Goal: Information Seeking & Learning: Learn about a topic

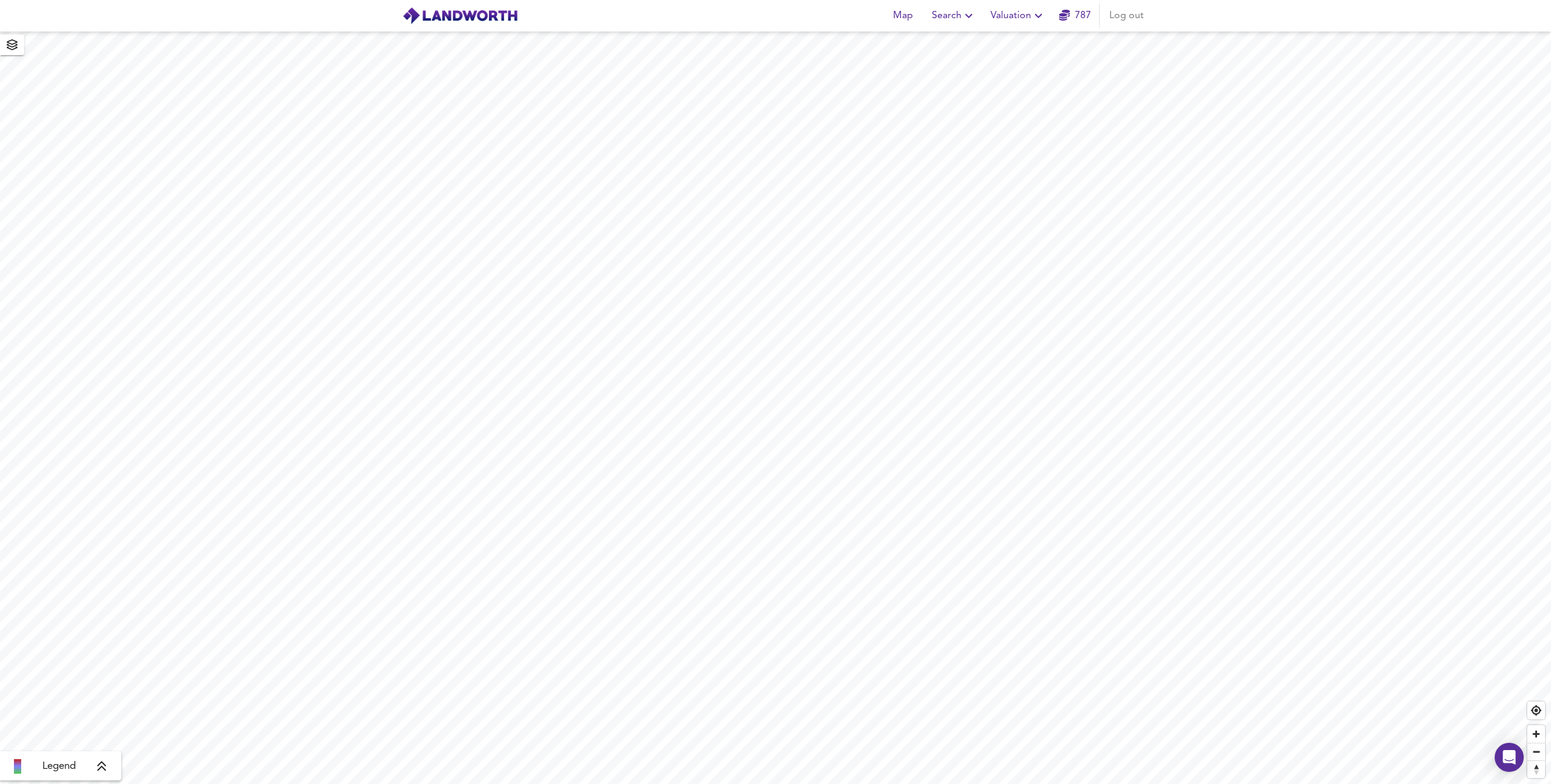
click at [957, 12] on span "Search" at bounding box center [954, 15] width 45 height 17
click at [951, 47] on li "New Search" at bounding box center [955, 44] width 120 height 22
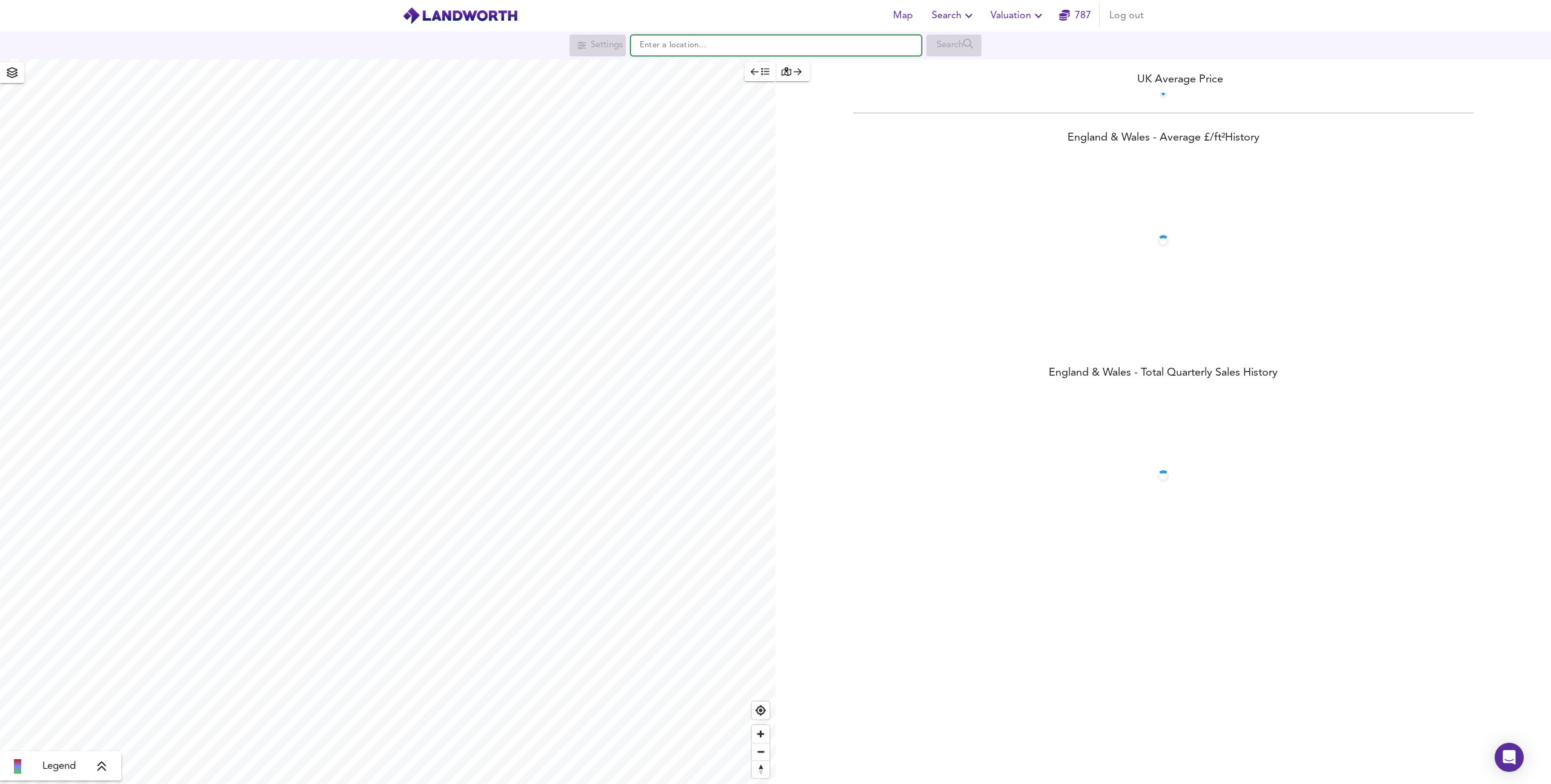
click at [675, 39] on input "text" at bounding box center [776, 45] width 291 height 21
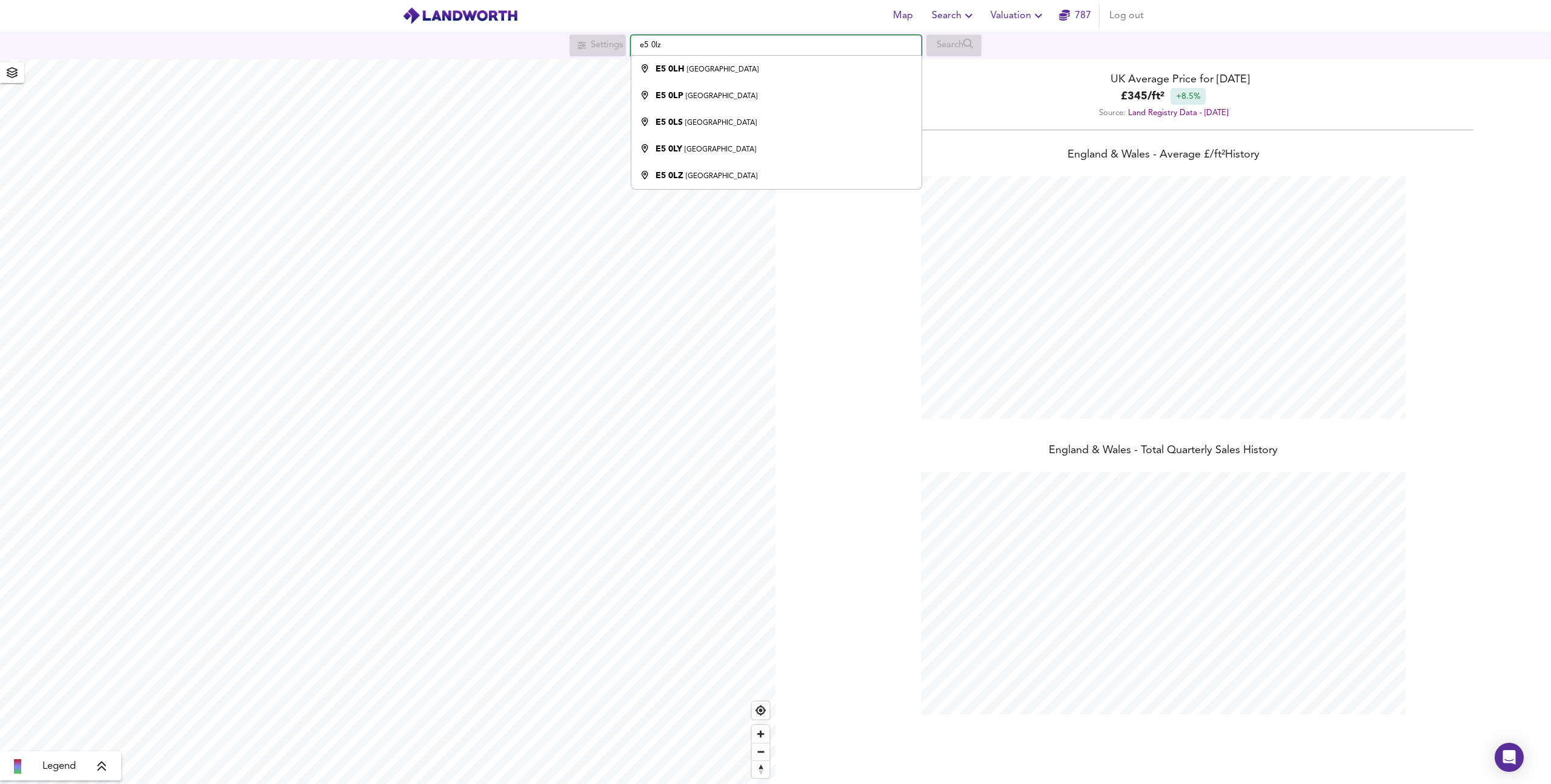
scroll to position [784, 1551]
click at [693, 64] on div "E5 [STREET_ADDRESS]" at bounding box center [707, 69] width 102 height 12
type input "[GEOGRAPHIC_DATA]"
checkbox input "false"
checkbox input "true"
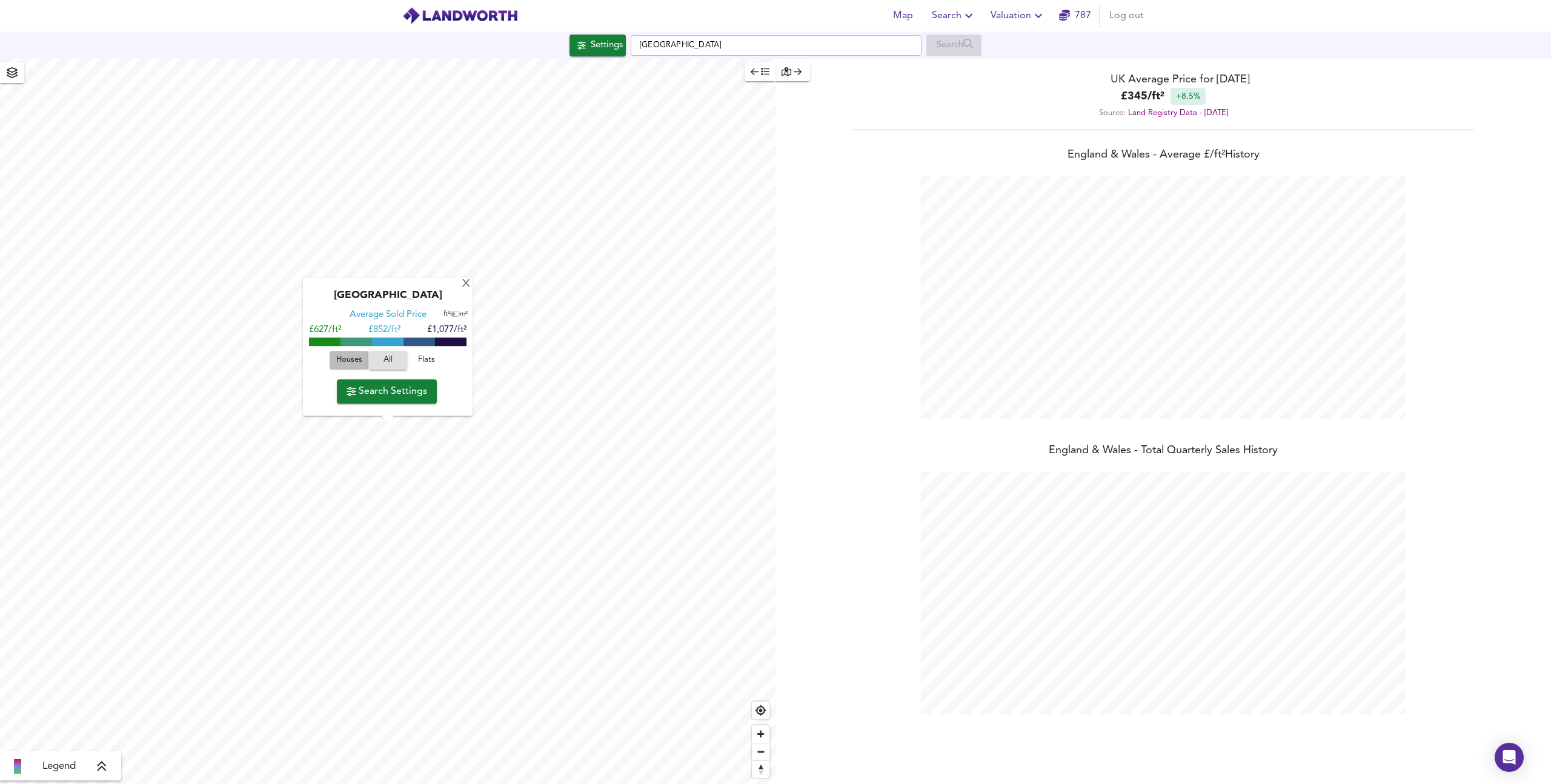
click at [355, 359] on span "Houses" at bounding box center [349, 361] width 33 height 14
click at [385, 356] on span "All" at bounding box center [388, 361] width 33 height 14
click at [420, 356] on span "Flats" at bounding box center [427, 361] width 33 height 14
click at [391, 355] on span "All" at bounding box center [388, 361] width 33 height 14
click at [466, 285] on div "X" at bounding box center [466, 285] width 10 height 12
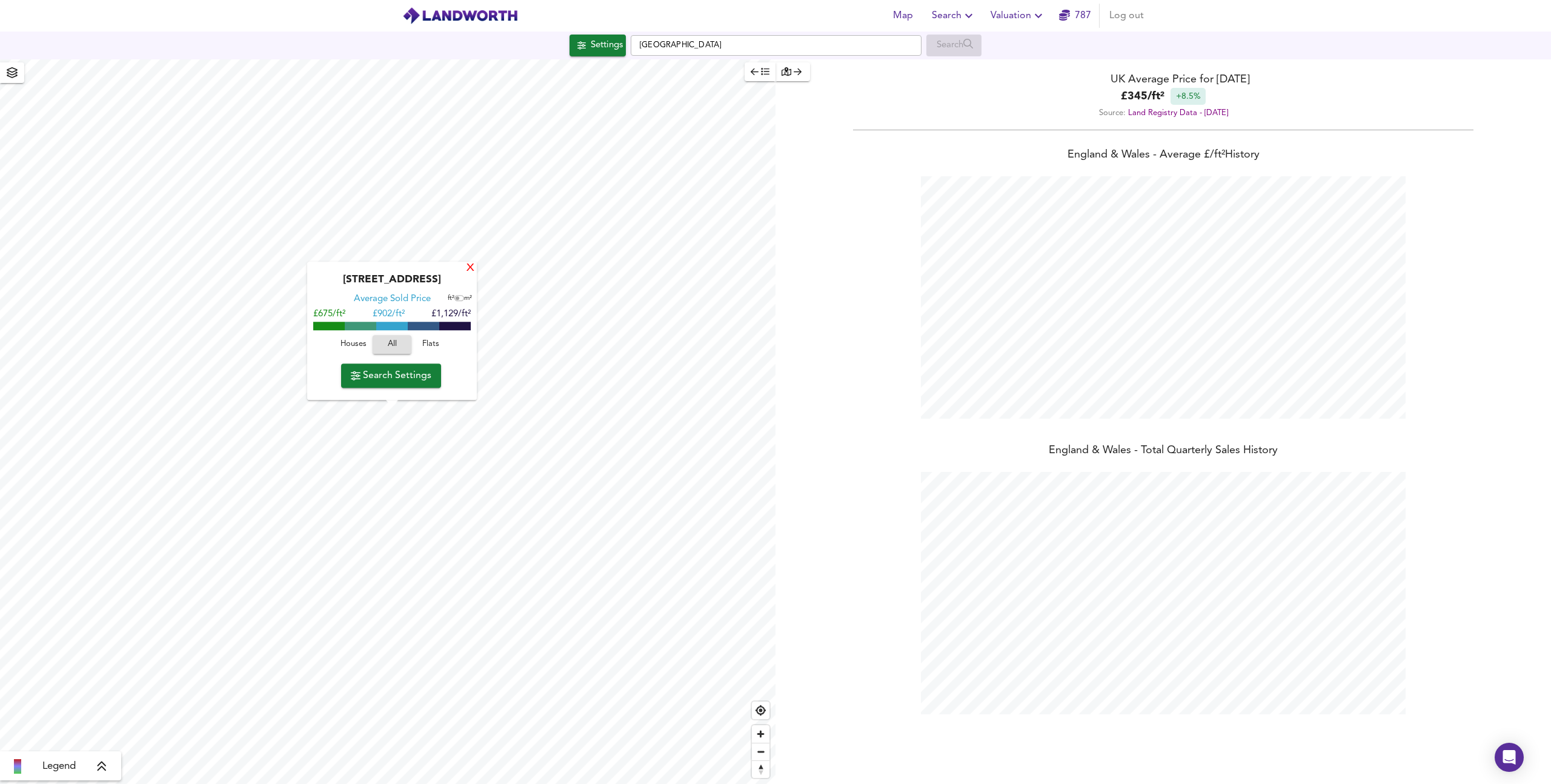
click at [469, 272] on div "X" at bounding box center [471, 268] width 10 height 12
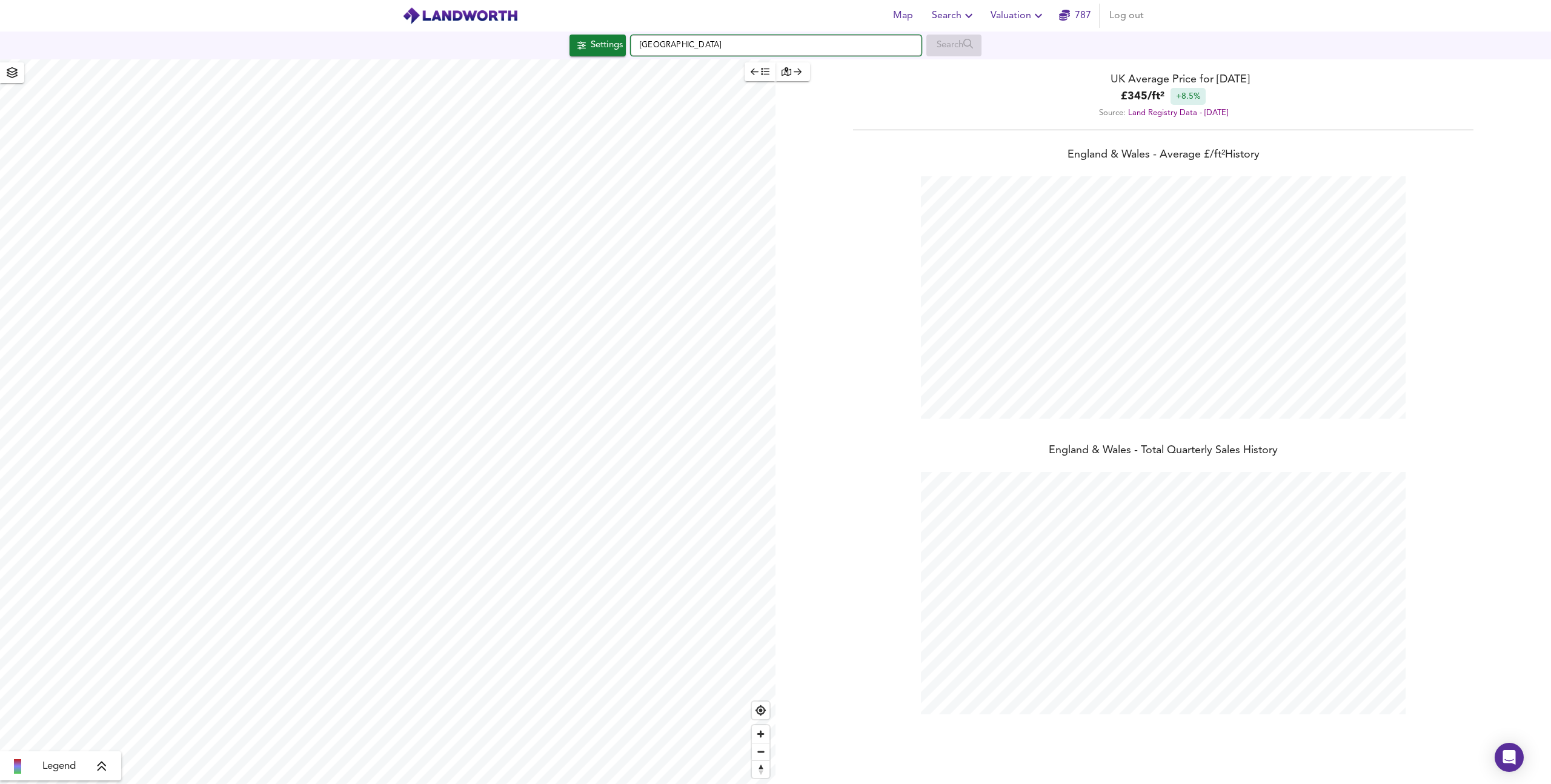
click at [789, 50] on input "[GEOGRAPHIC_DATA]" at bounding box center [776, 45] width 291 height 21
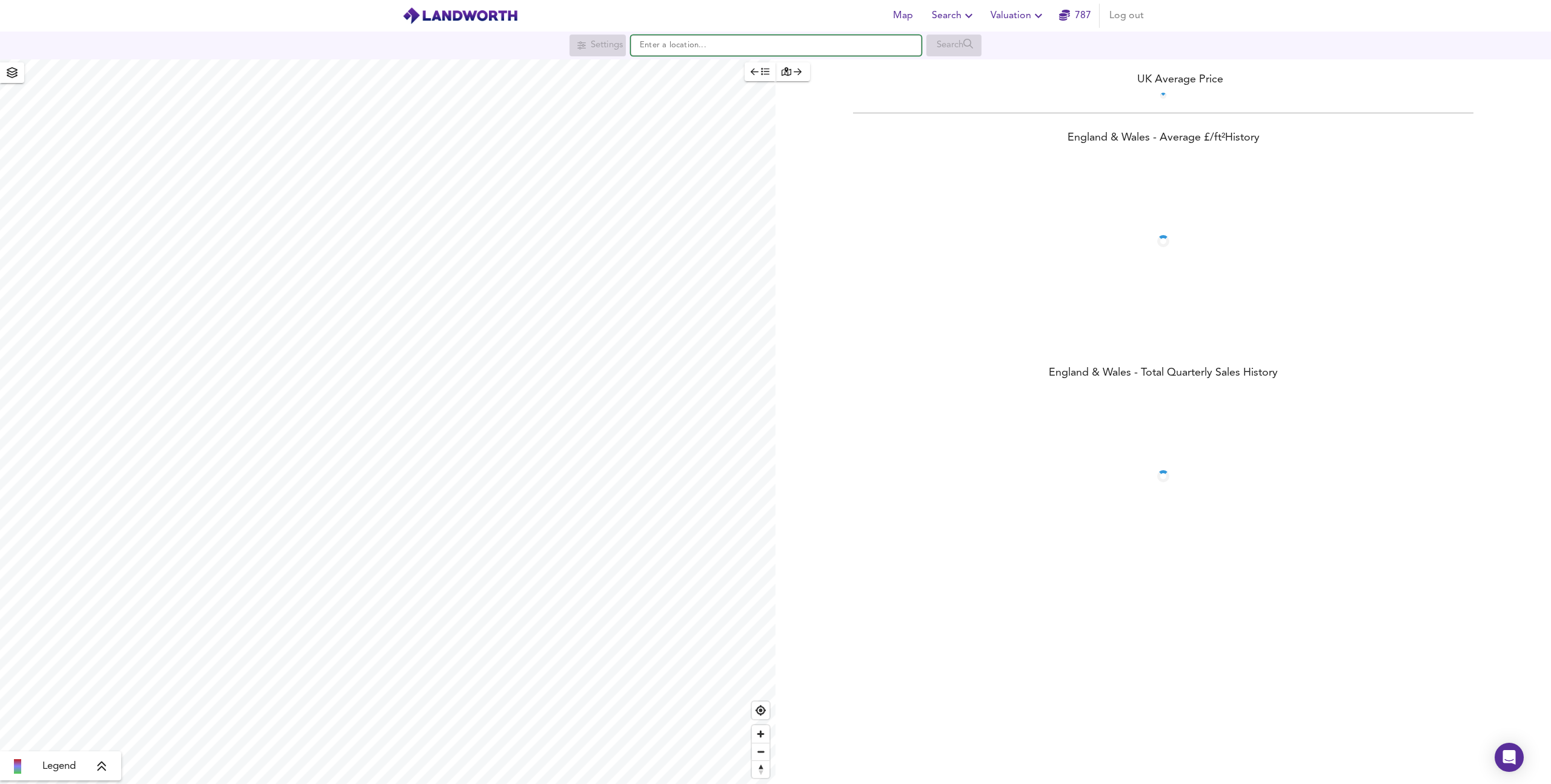
click at [694, 54] on input "text" at bounding box center [776, 45] width 291 height 21
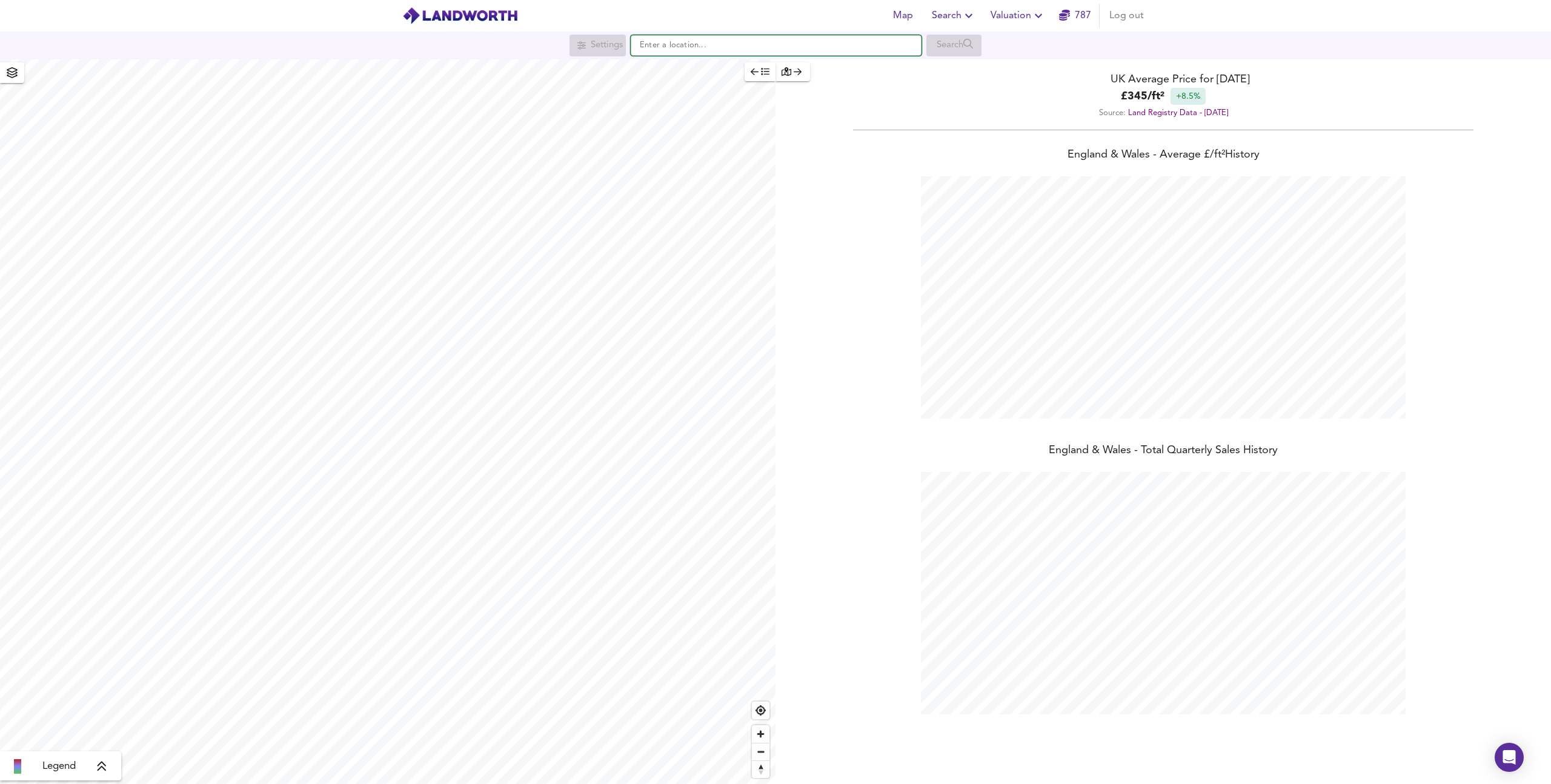
scroll to position [784, 1551]
click at [708, 70] on small "[GEOGRAPHIC_DATA]" at bounding box center [722, 69] width 72 height 7
type input "[GEOGRAPHIC_DATA]"
checkbox input "false"
checkbox input "true"
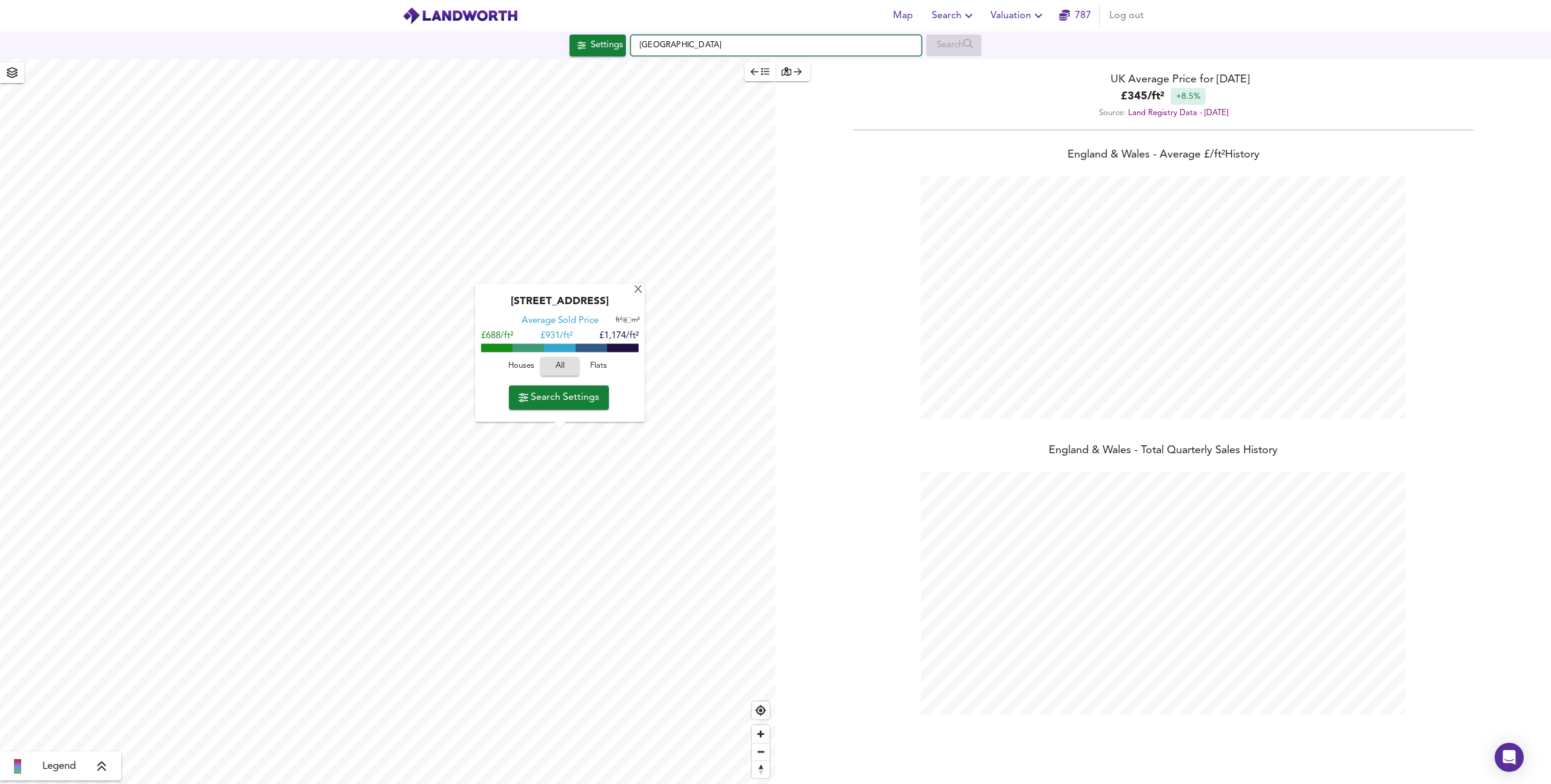
click at [770, 42] on input "[GEOGRAPHIC_DATA]" at bounding box center [776, 45] width 291 height 21
click at [780, 69] on div "N1 2EB London" at bounding box center [773, 69] width 278 height 12
type input "London N1 2EB"
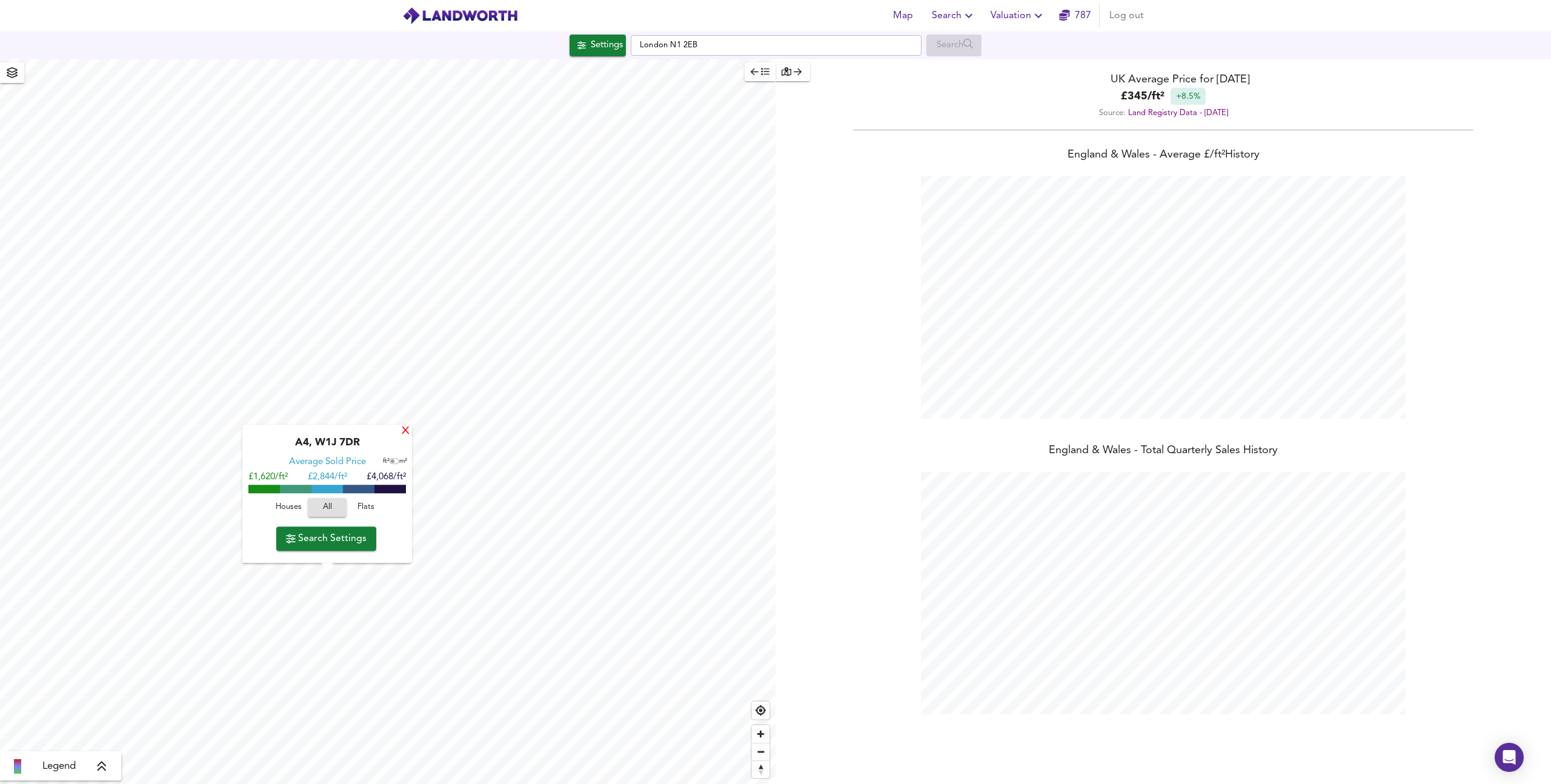
click at [407, 430] on div "X" at bounding box center [406, 432] width 10 height 12
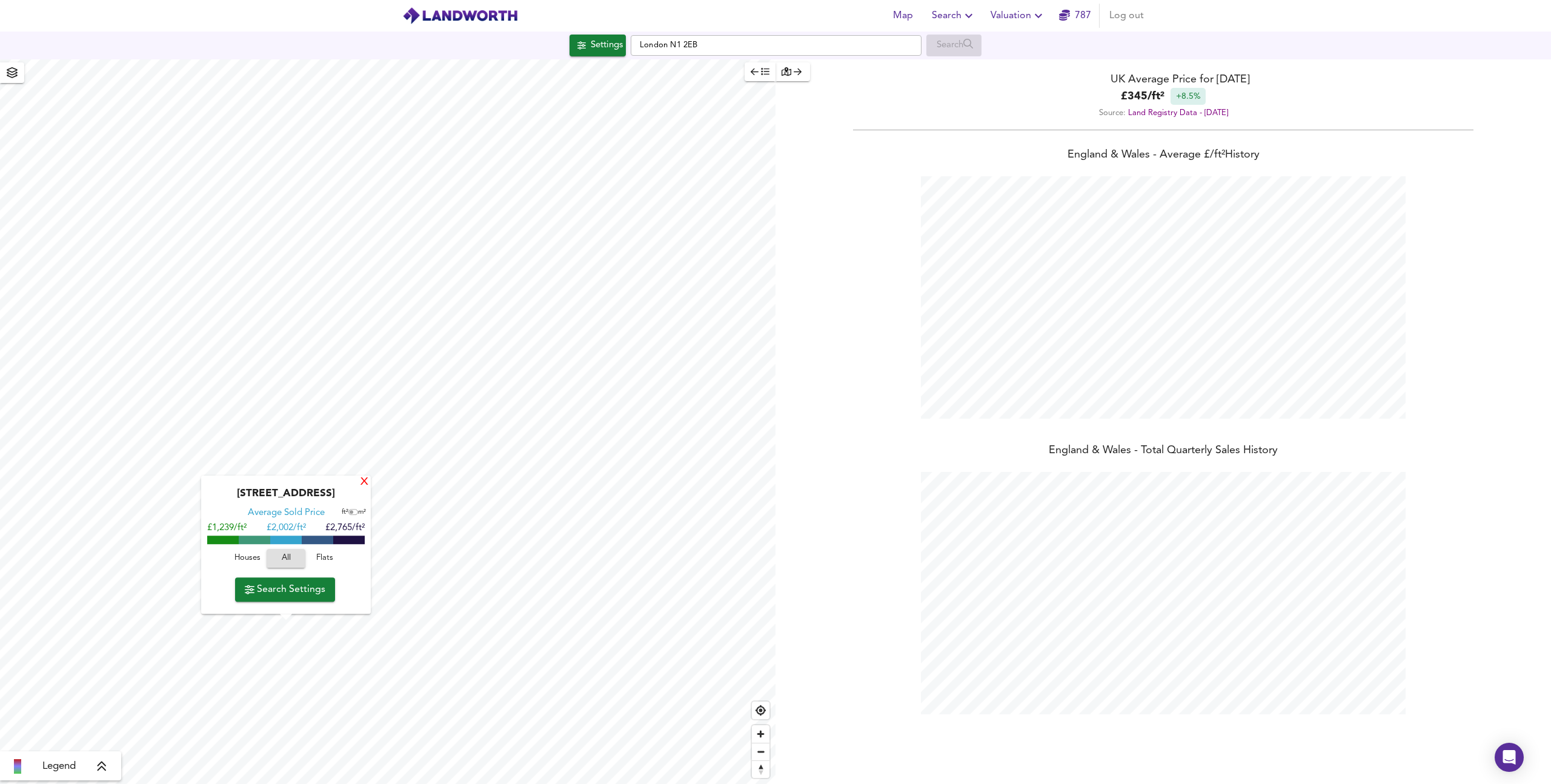
click at [361, 483] on div "X" at bounding box center [365, 483] width 10 height 12
